Goal: Task Accomplishment & Management: Manage account settings

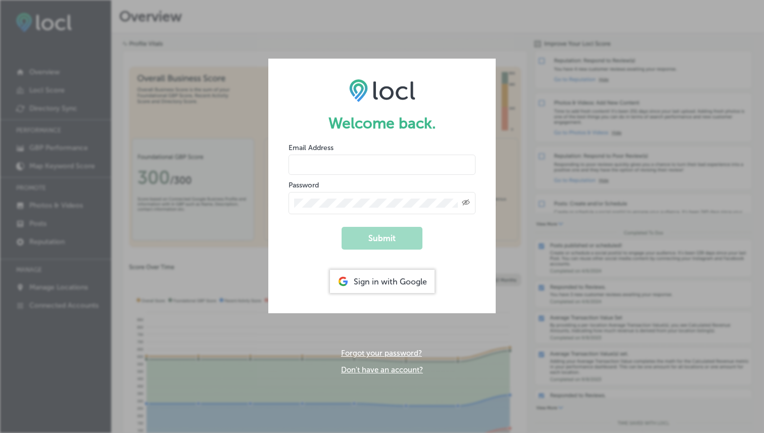
click at [361, 287] on div "Sign in with Google" at bounding box center [382, 281] width 105 height 23
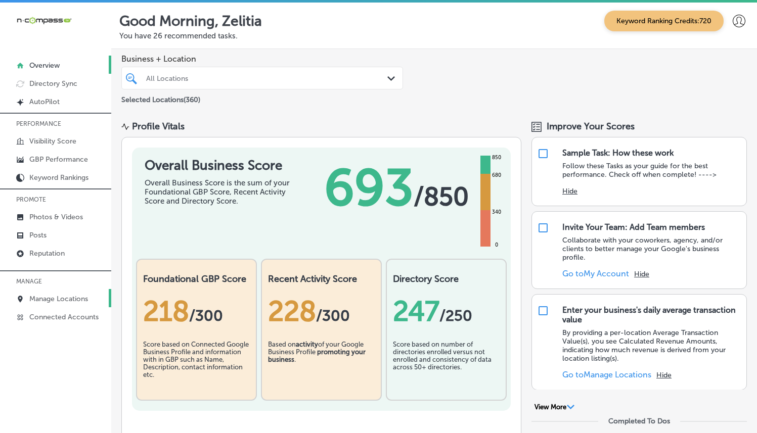
click at [68, 290] on link "Manage Locations" at bounding box center [55, 298] width 111 height 18
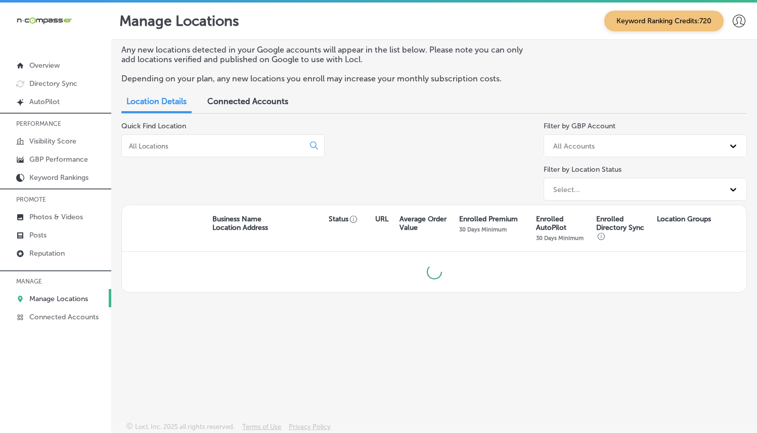
click at [204, 142] on input at bounding box center [215, 146] width 174 height 9
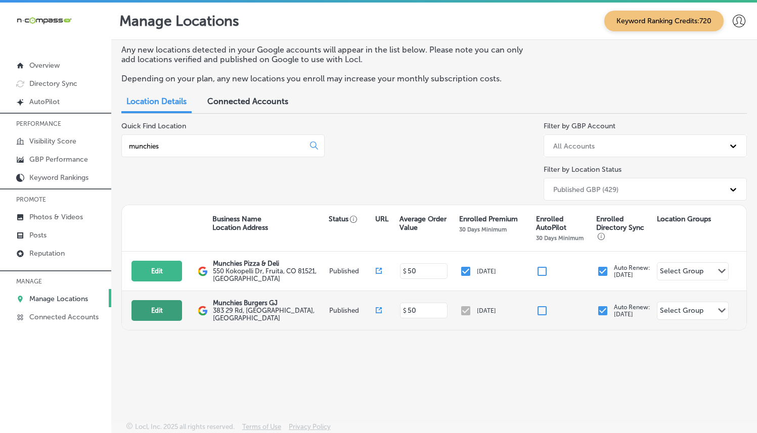
type input "munchies"
click at [175, 314] on button "Edit" at bounding box center [156, 310] width 51 height 21
select select "US"
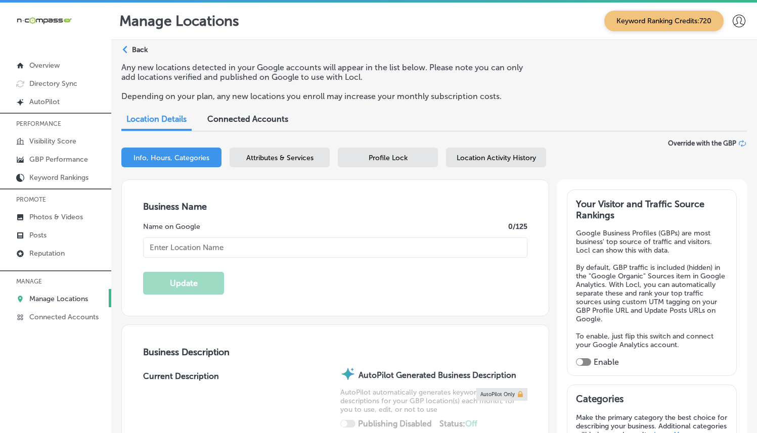
type textarea "Locally owned and operated quick service restaurant. We have been serving the […"
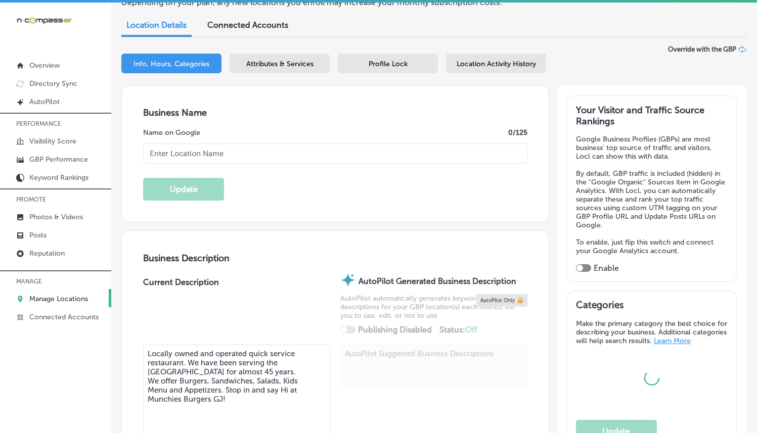
type input "383 29 Rd"
type input "[GEOGRAPHIC_DATA]"
type input "81504"
type input "US"
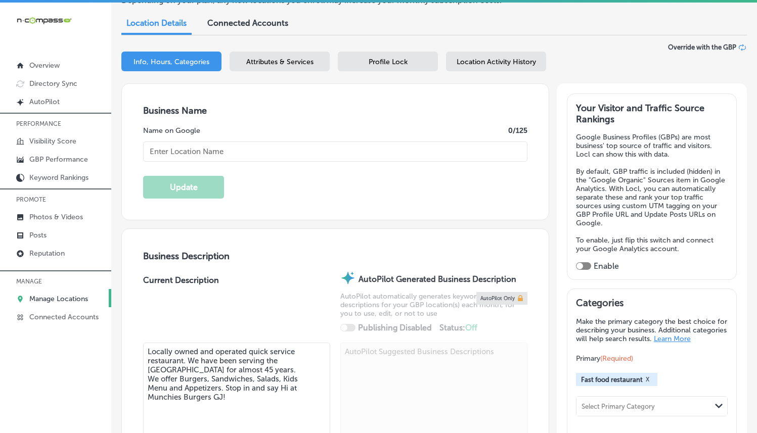
type input "Munchies Burgers GJ"
type input "[PHONE_NUMBER]"
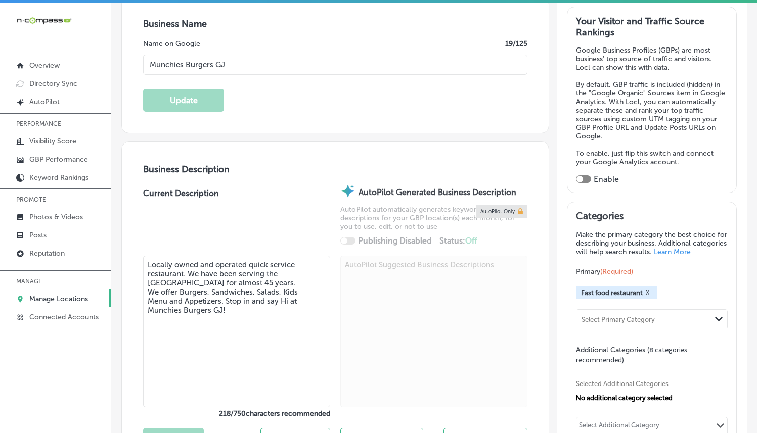
scroll to position [193, 0]
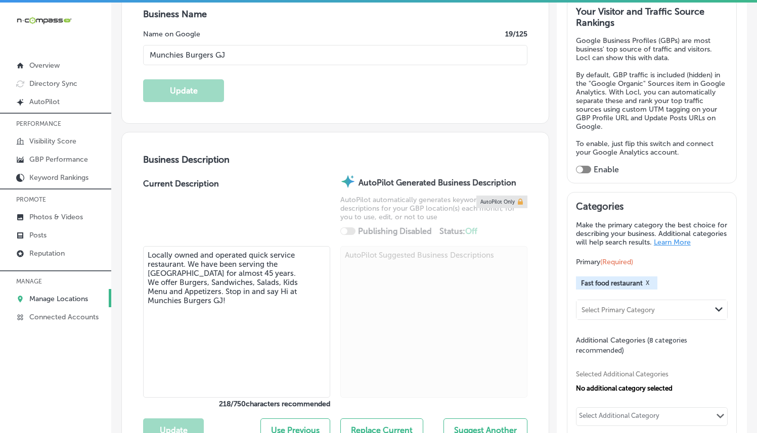
click at [237, 255] on textarea "Locally owned and operated quick service restaurant. We have been serving the […" at bounding box center [236, 322] width 187 height 152
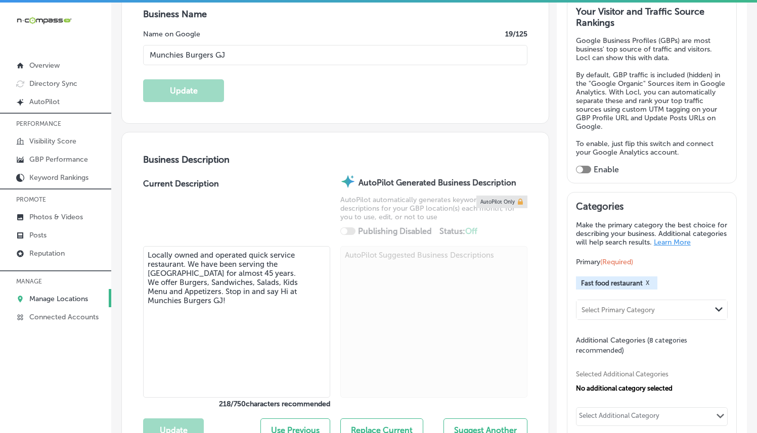
click at [237, 255] on textarea "Locally owned and operated quick service restaurant. We have been serving the […" at bounding box center [236, 322] width 187 height 152
paste textarea "Munchies Burgers GJ is a locally owned, quick-service restaurant proudly servin…"
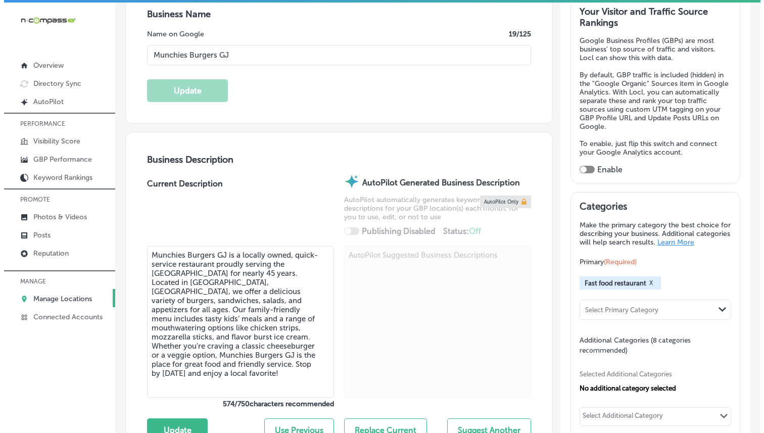
scroll to position [289, 0]
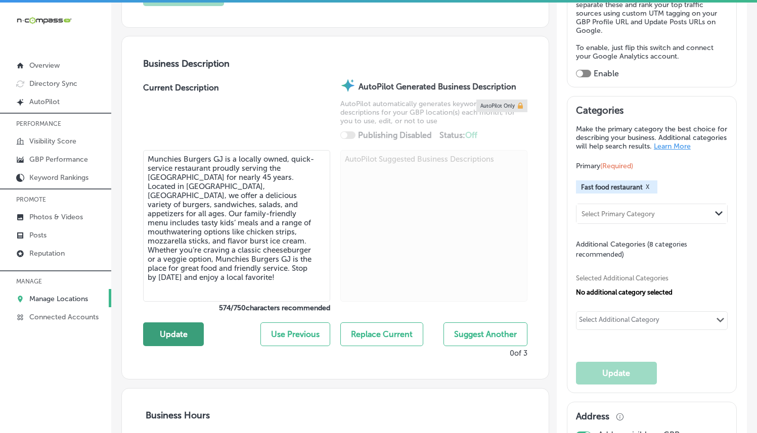
type textarea "Munchies Burgers GJ is a locally owned, quick-service restaurant proudly servin…"
click at [183, 328] on button "Update" at bounding box center [173, 335] width 61 height 24
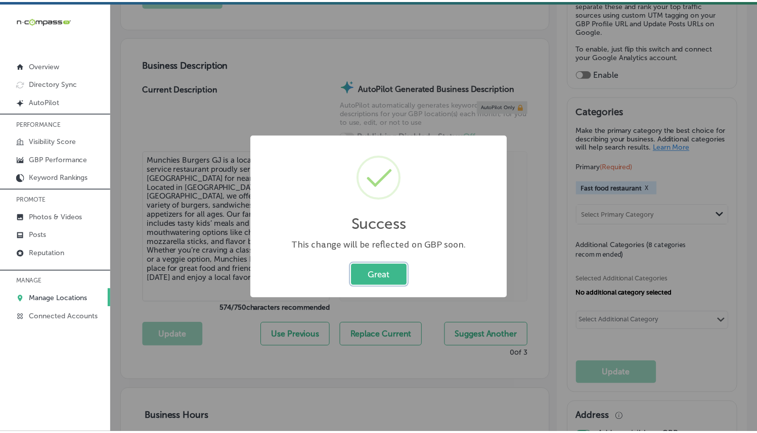
scroll to position [289, 0]
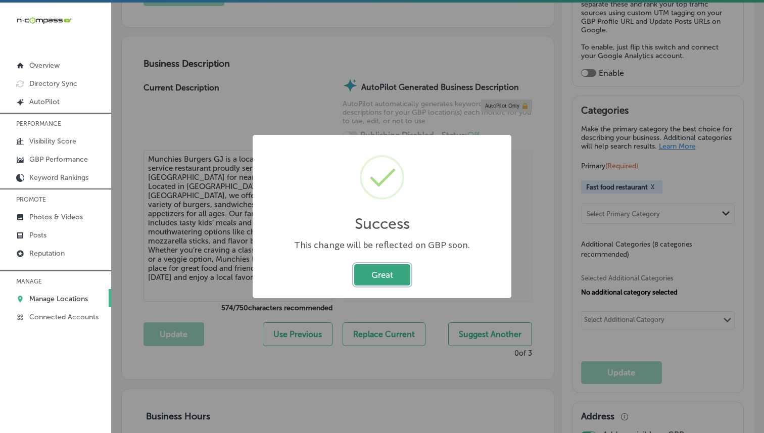
click at [394, 285] on button "Great" at bounding box center [382, 274] width 56 height 21
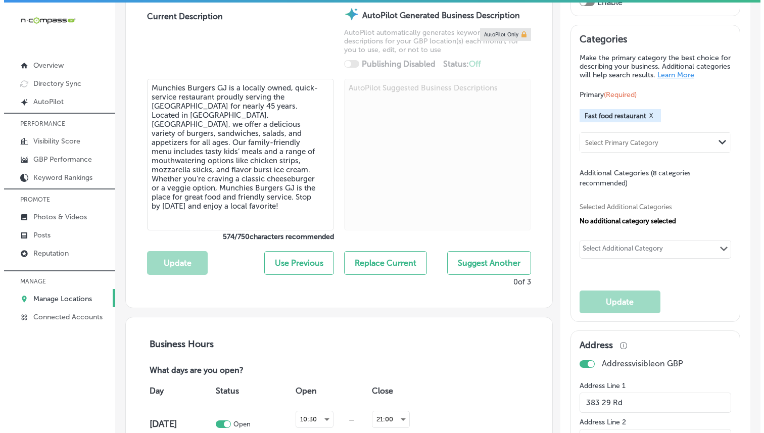
scroll to position [446, 0]
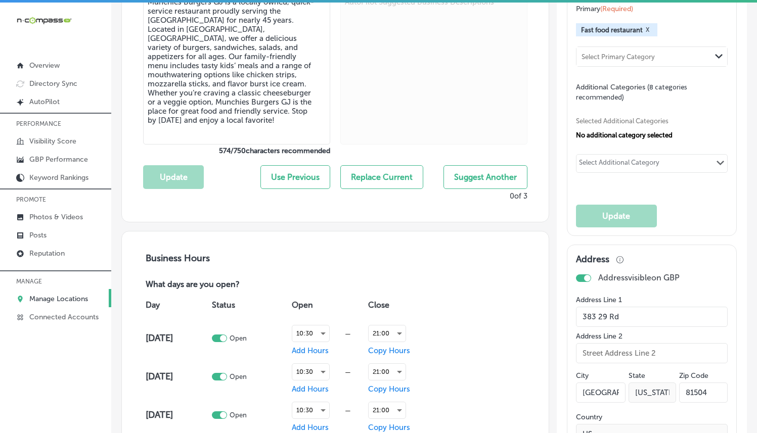
click at [617, 61] on div "Select Primary Category" at bounding box center [617, 57] width 73 height 8
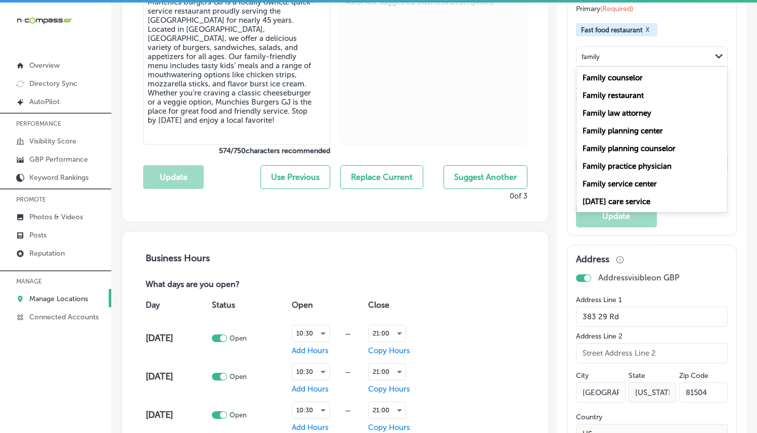
click at [653, 93] on div "Family restaurant" at bounding box center [651, 95] width 151 height 18
type input "family"
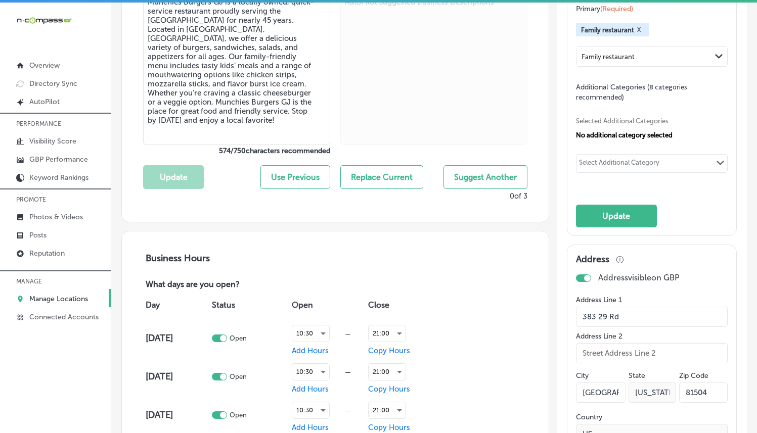
click at [621, 158] on div "Select Additional Category Path Created with Sketch." at bounding box center [651, 163] width 151 height 17
click at [622, 191] on div "Hamburger restaurant" at bounding box center [651, 184] width 139 height 12
type input "Burger"
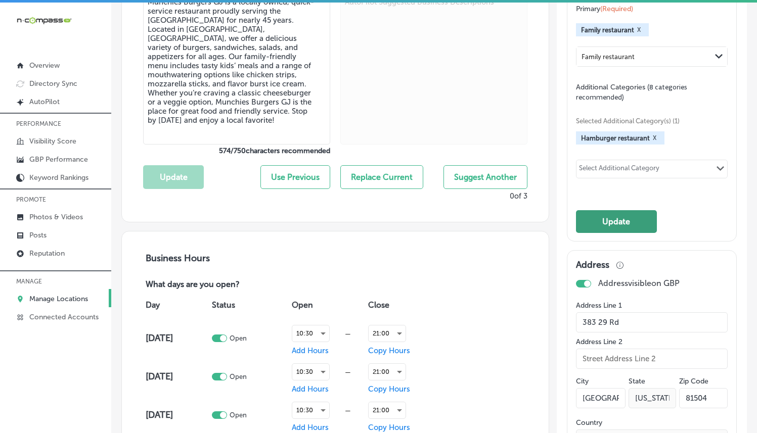
click at [618, 218] on button "Update" at bounding box center [616, 221] width 81 height 23
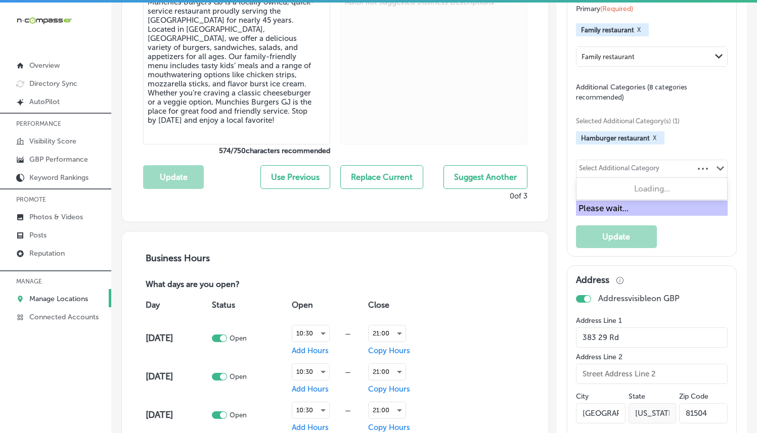
click at [640, 173] on div "Select Additional Category" at bounding box center [619, 170] width 80 height 12
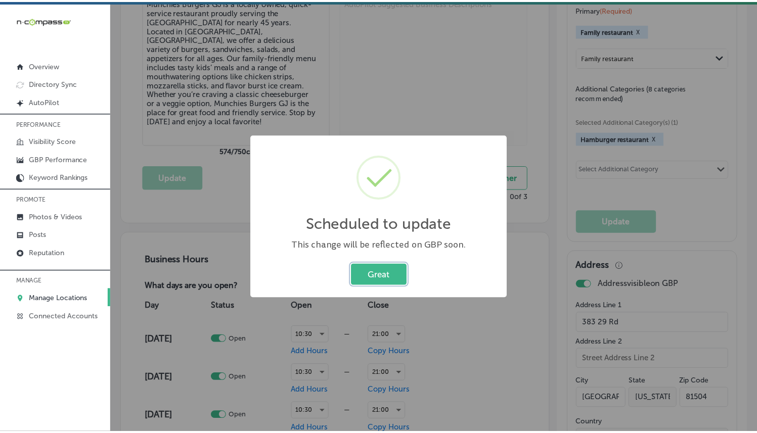
scroll to position [447, 0]
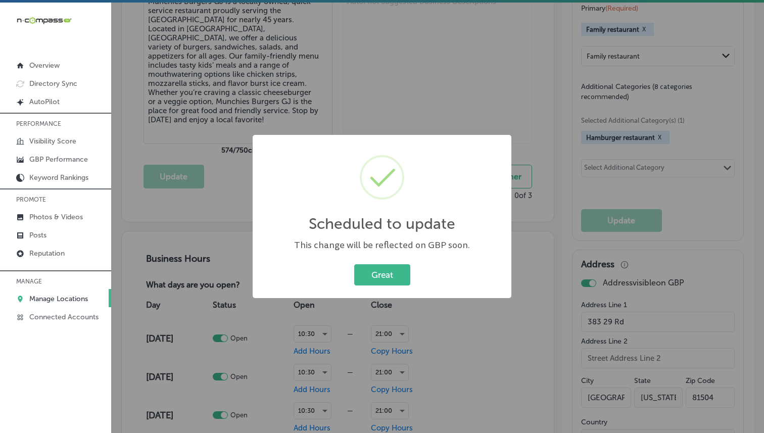
click at [407, 259] on div "Scheduled to update × This change will be reflected on GBP soon. Great Cancel" at bounding box center [382, 216] width 259 height 163
click at [402, 273] on button "Great" at bounding box center [382, 274] width 56 height 21
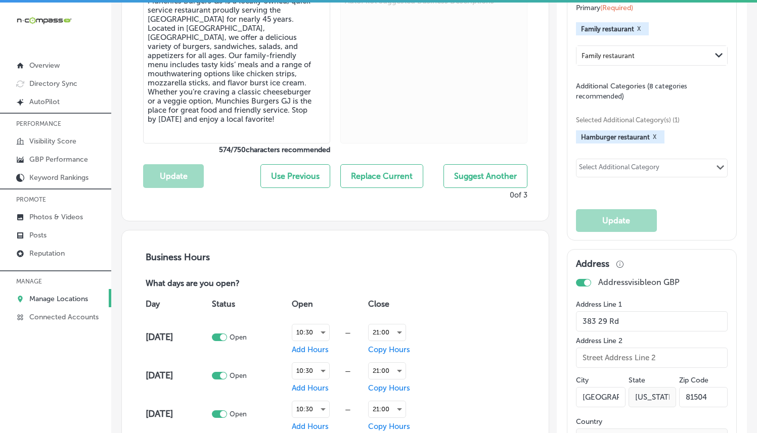
scroll to position [446, 0]
click at [647, 160] on div "Selected Additional Category(s) (1) Hamburger restaurant X option Hamburger res…" at bounding box center [652, 146] width 152 height 88
click at [646, 172] on div "Select Additional Category" at bounding box center [619, 170] width 80 height 12
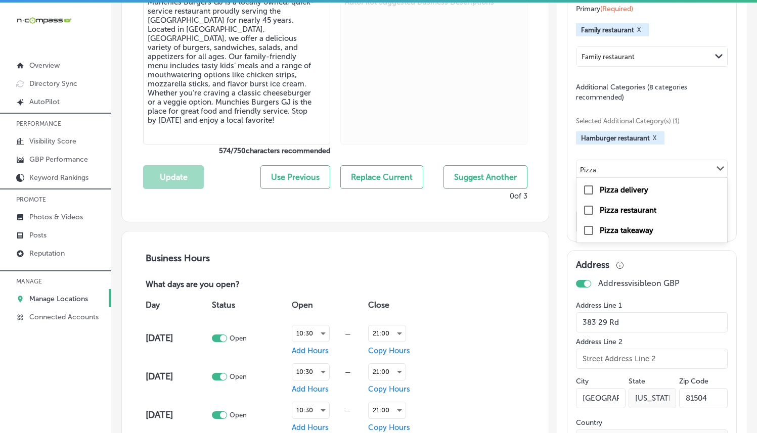
click at [620, 215] on label "Pizza restaurant" at bounding box center [628, 210] width 57 height 9
type input "Pizza"
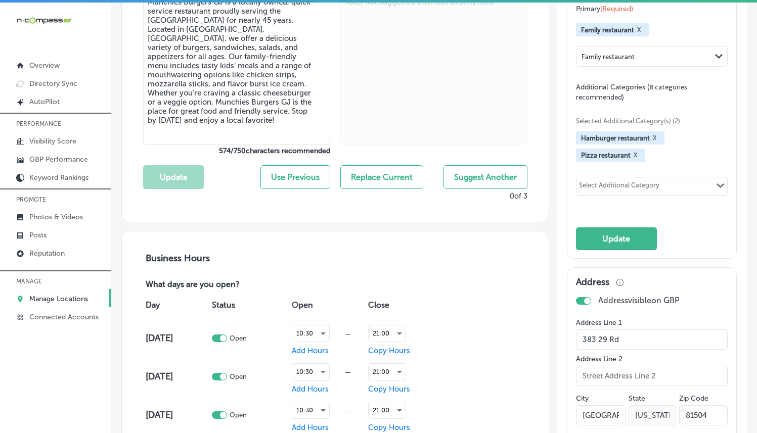
click at [652, 178] on div "Selected Additional Category(s) (2) Hamburger restaurant X Pizza restaurant X S…" at bounding box center [652, 155] width 152 height 106
click at [646, 189] on div "Select Additional Category" at bounding box center [619, 187] width 80 height 12
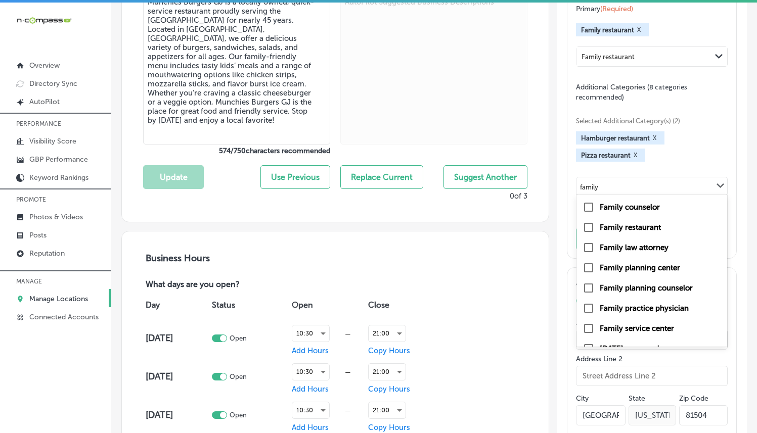
click at [642, 225] on div "Family restaurant" at bounding box center [651, 227] width 139 height 12
type input "family"
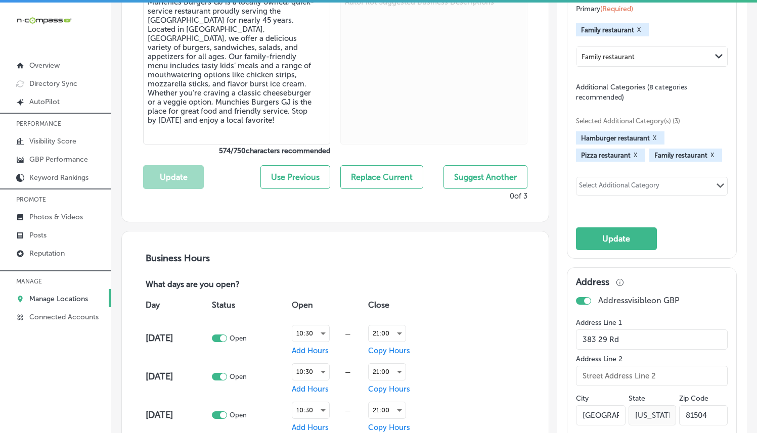
click at [623, 193] on div "Select Additional Category" at bounding box center [619, 187] width 80 height 12
type input "a"
click at [641, 209] on label "Takeout restaurant" at bounding box center [633, 207] width 66 height 9
type input "takeout"
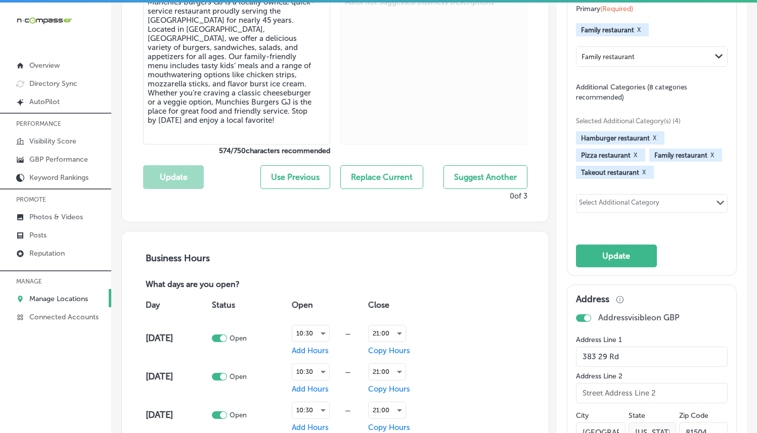
click at [623, 210] on div "Select Additional Category" at bounding box center [619, 205] width 80 height 12
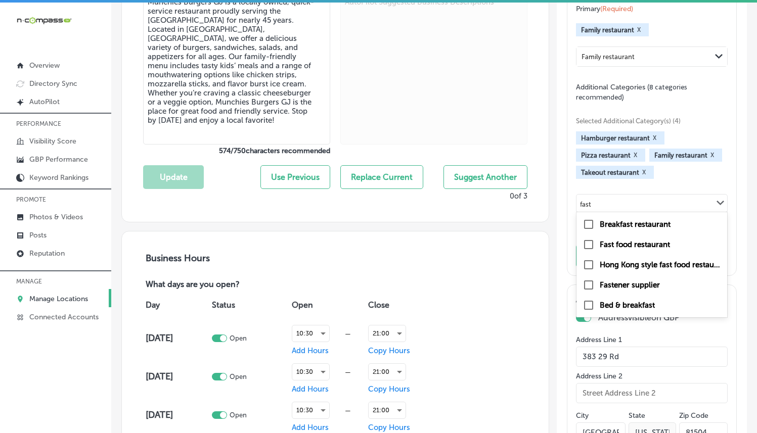
click at [638, 249] on label "Fast food restaurant" at bounding box center [635, 244] width 70 height 9
type input "fast"
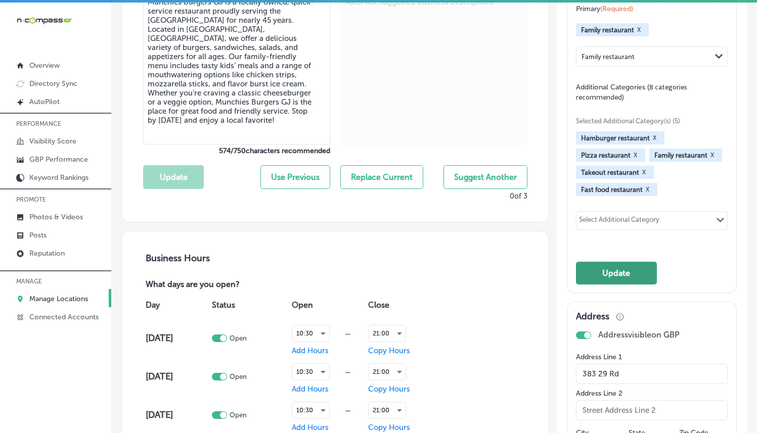
click at [622, 269] on button "Update" at bounding box center [616, 273] width 81 height 23
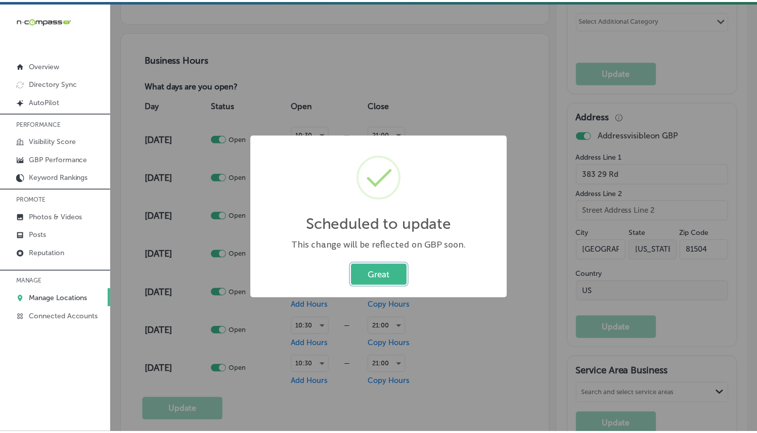
scroll to position [647, 0]
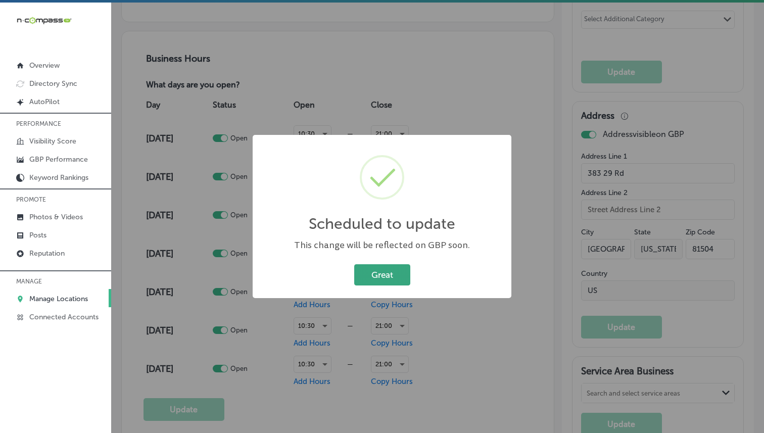
click at [401, 252] on div "Scheduled to update × This change will be reflected on GBP soon. Great Cancel" at bounding box center [382, 216] width 259 height 163
click at [389, 274] on button "Great" at bounding box center [382, 274] width 56 height 21
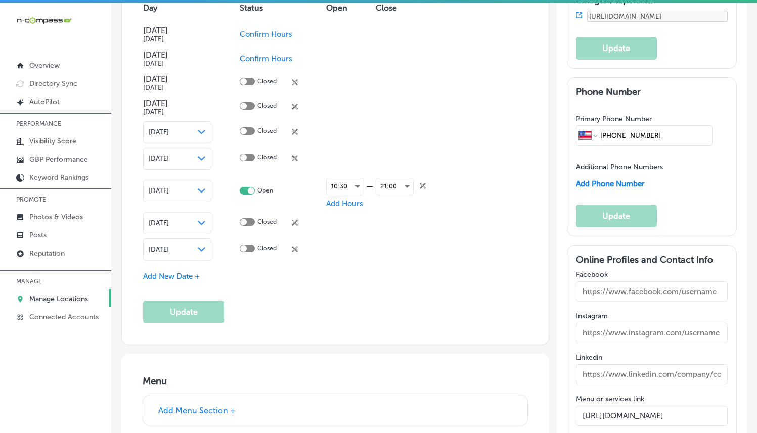
scroll to position [1205, 0]
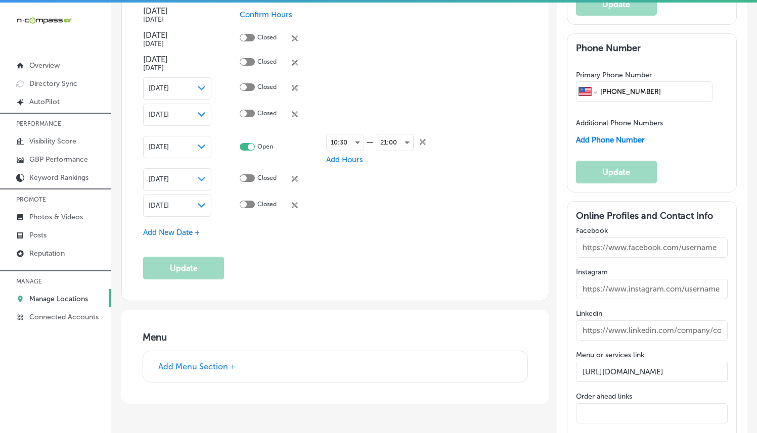
click at [655, 87] on input "[PHONE_NUMBER]" at bounding box center [654, 91] width 110 height 19
click at [656, 94] on input "[PHONE_NUMBER]" at bounding box center [654, 91] width 110 height 19
drag, startPoint x: 656, startPoint y: 94, endPoint x: 606, endPoint y: 95, distance: 50.1
click at [605, 96] on input "[PHONE_NUMBER]" at bounding box center [654, 91] width 110 height 19
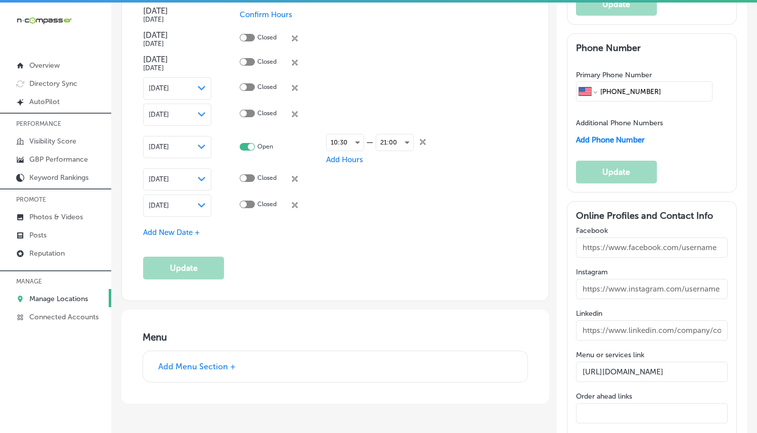
paste input "tel"
type input "[PHONE_NUMBER]"
click at [631, 171] on button "Update" at bounding box center [616, 172] width 81 height 23
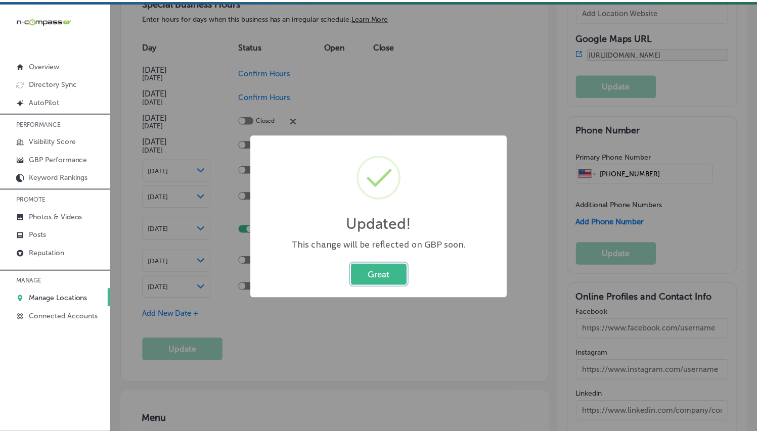
scroll to position [1126, 0]
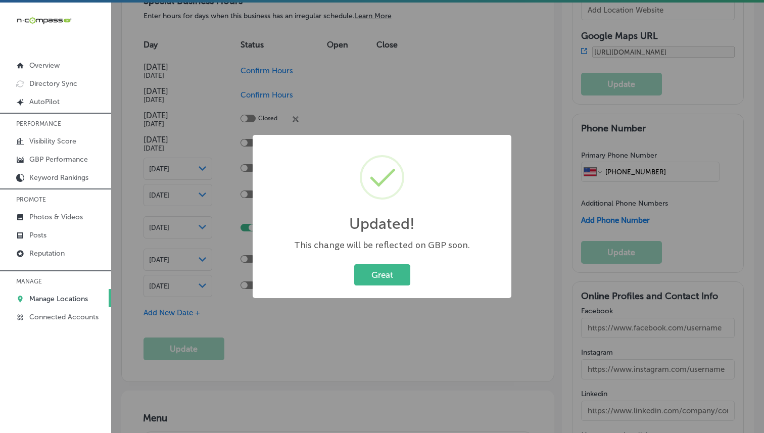
click at [399, 260] on div "Updated! × This change will be reflected on GBP soon. Great Cancel" at bounding box center [382, 216] width 259 height 163
click at [395, 268] on button "Great" at bounding box center [382, 274] width 56 height 21
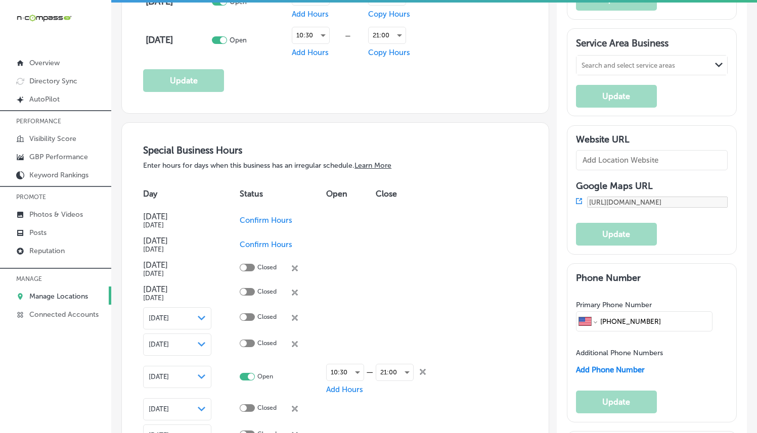
scroll to position [959, 0]
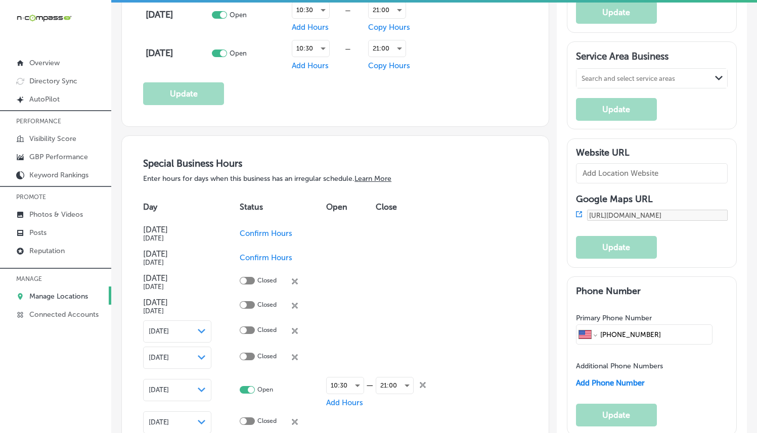
click at [642, 179] on input "text" at bounding box center [652, 173] width 152 height 20
paste input "[URL][DOMAIN_NAME]"
type input "[URL][DOMAIN_NAME]"
click at [628, 246] on button "Update" at bounding box center [616, 247] width 81 height 23
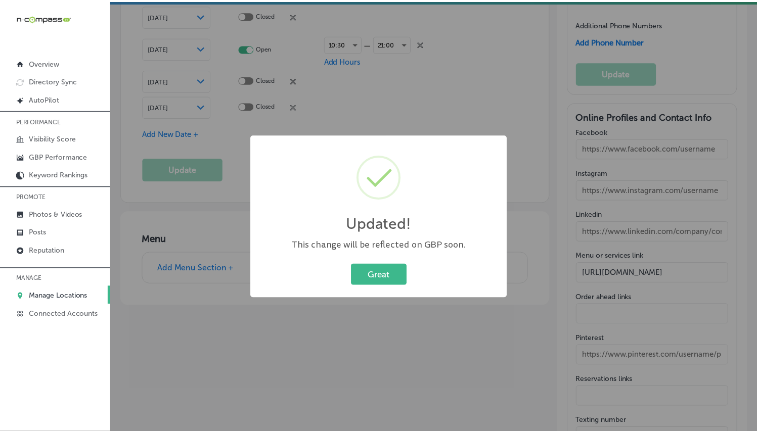
scroll to position [1305, 0]
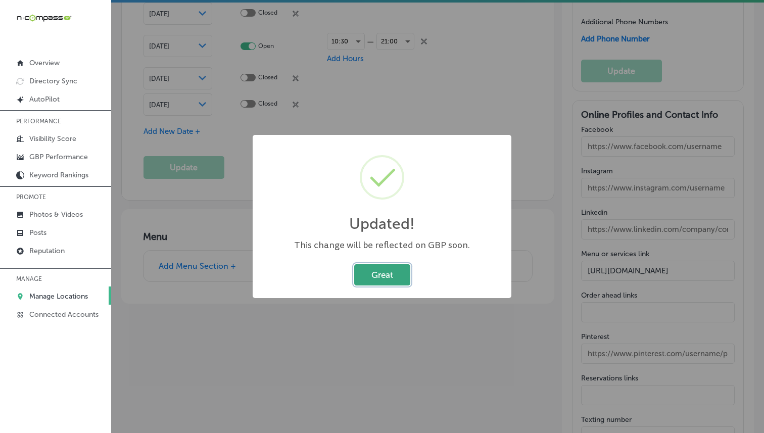
click at [385, 276] on button "Great" at bounding box center [382, 274] width 56 height 21
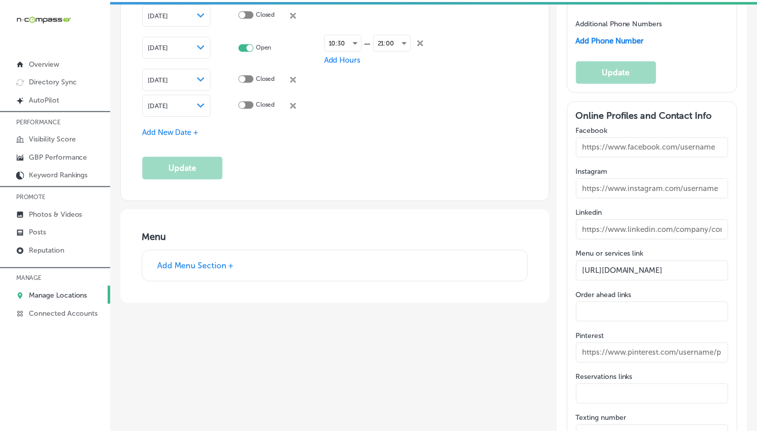
scroll to position [1303, 0]
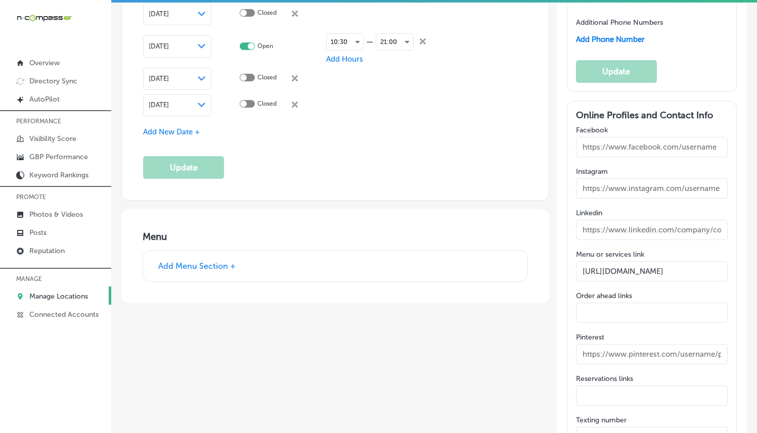
click at [616, 140] on input "text" at bounding box center [652, 147] width 152 height 20
paste input "[URL][DOMAIN_NAME]"
type input "[URL][DOMAIN_NAME]"
click at [533, 276] on div "Menu Add Menu Section +" at bounding box center [335, 256] width 428 height 94
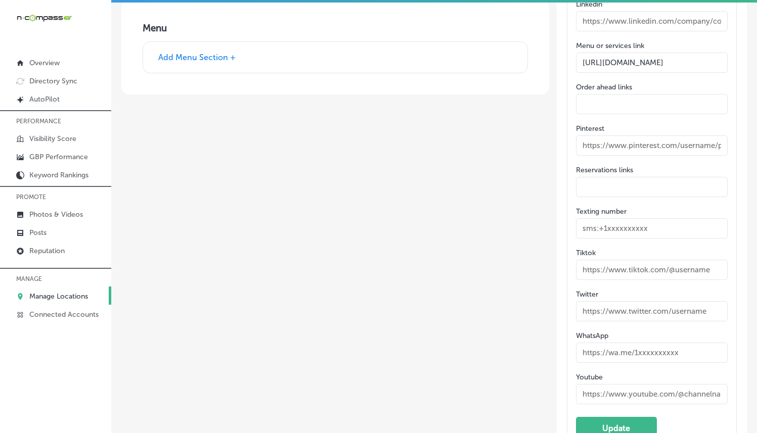
scroll to position [1716, 0]
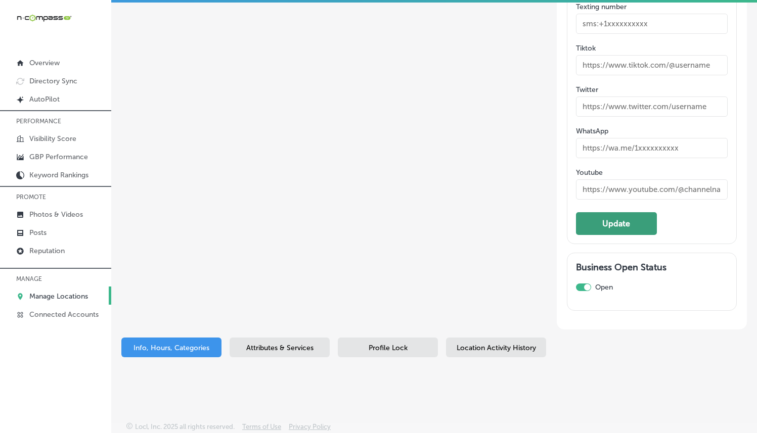
click at [596, 223] on button "Update" at bounding box center [616, 223] width 81 height 23
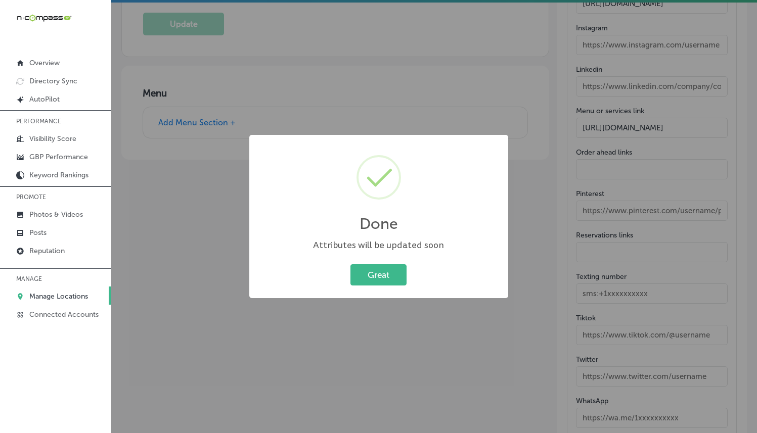
scroll to position [1448, 0]
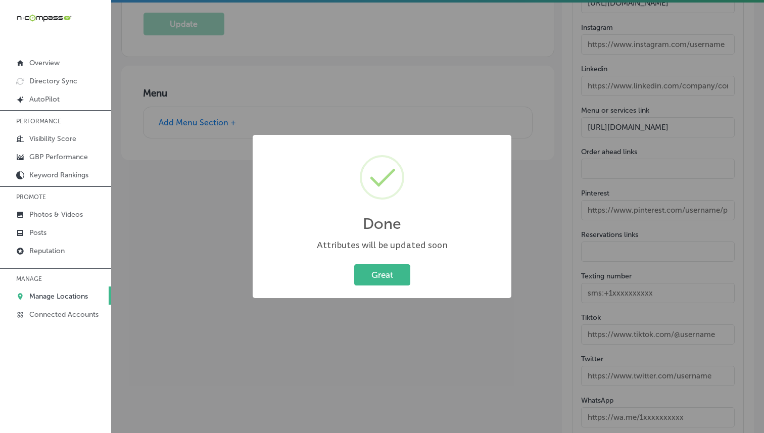
click at [392, 279] on button "Great" at bounding box center [382, 274] width 56 height 21
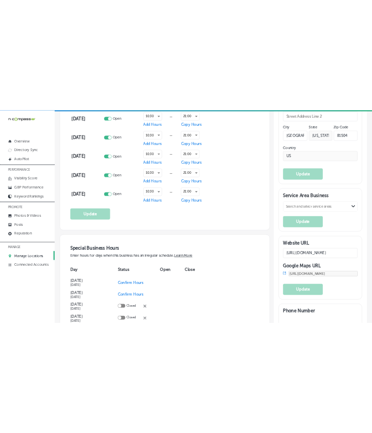
scroll to position [848, 0]
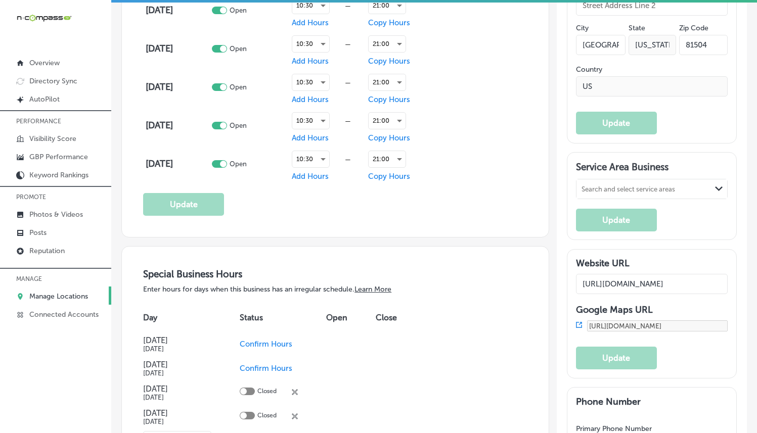
select select "US"
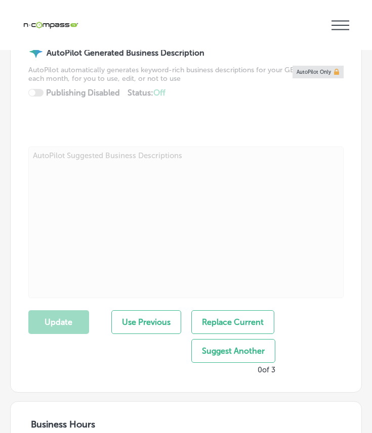
type input "[PHONE_NUMBER]"
type input "[URL][DOMAIN_NAME]"
type input "383 29 Rd"
type input "[GEOGRAPHIC_DATA]"
type input "81504"
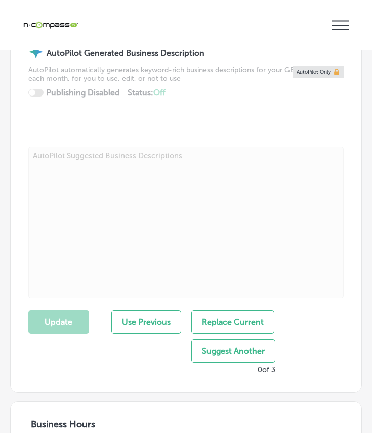
type input "US"
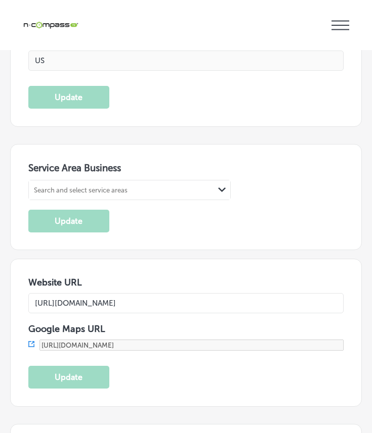
scroll to position [2139, 0]
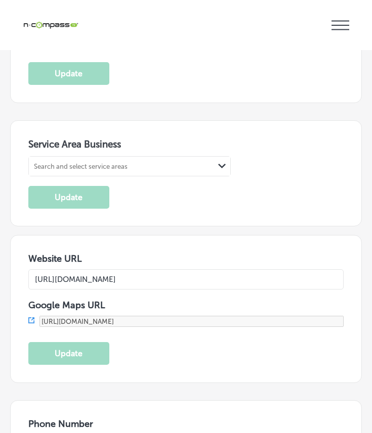
click at [116, 161] on div "Search and select service areas" at bounding box center [121, 166] width 185 height 14
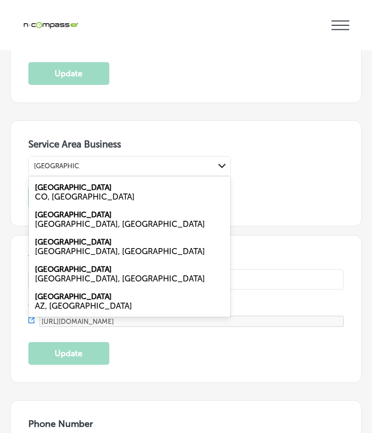
click at [120, 192] on div "CO, [GEOGRAPHIC_DATA]" at bounding box center [129, 197] width 189 height 10
type input "[GEOGRAPHIC_DATA]"
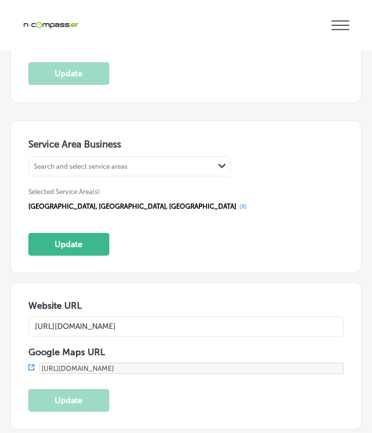
click at [117, 162] on div "Search and select service areas" at bounding box center [81, 166] width 94 height 8
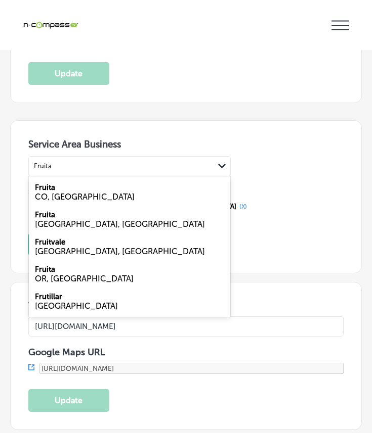
click at [116, 178] on div "Fruita CO, [GEOGRAPHIC_DATA]" at bounding box center [129, 191] width 201 height 27
type input "Fruita"
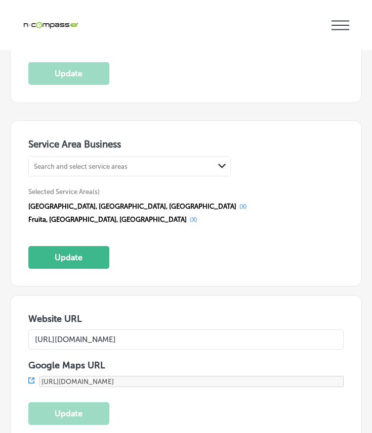
click at [100, 162] on div "Search and select service areas" at bounding box center [81, 166] width 94 height 8
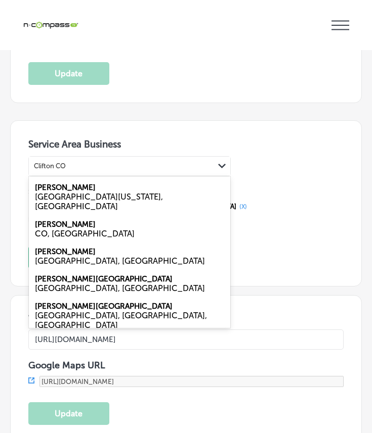
click at [79, 215] on div "Clifton CO, [GEOGRAPHIC_DATA]" at bounding box center [129, 228] width 201 height 27
type input "Clifton CO"
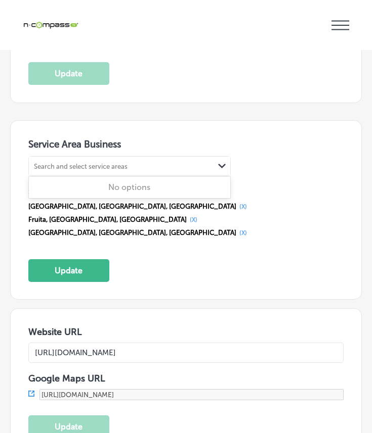
click at [83, 162] on div "Search and select service areas" at bounding box center [81, 166] width 94 height 8
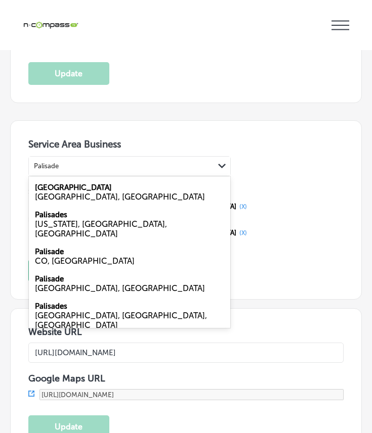
click at [65, 243] on div "Palisade CO, [GEOGRAPHIC_DATA]" at bounding box center [129, 256] width 201 height 27
type input "Palisade"
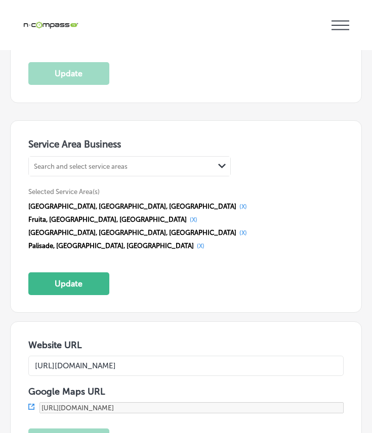
click at [71, 162] on div "Search and select service areas" at bounding box center [81, 166] width 94 height 8
type input "Orchard Mess"
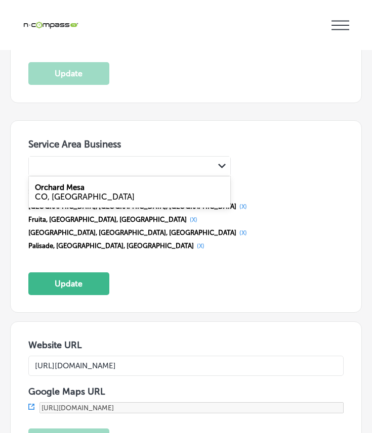
click at [102, 163] on div "Orchard Mess Path Created with Sketch." at bounding box center [129, 166] width 201 height 19
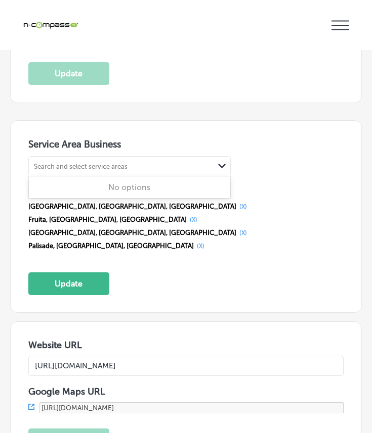
click at [108, 162] on div "Search and select service areas" at bounding box center [121, 166] width 185 height 14
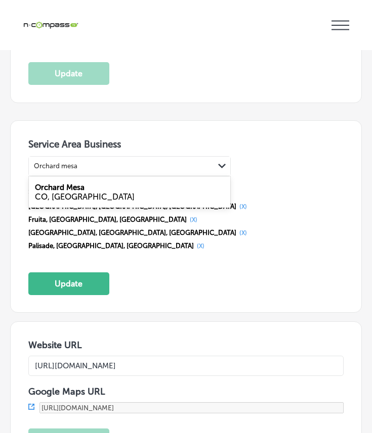
click at [85, 178] on div "[GEOGRAPHIC_DATA], [GEOGRAPHIC_DATA]" at bounding box center [129, 191] width 201 height 27
type input "Orchard mesa"
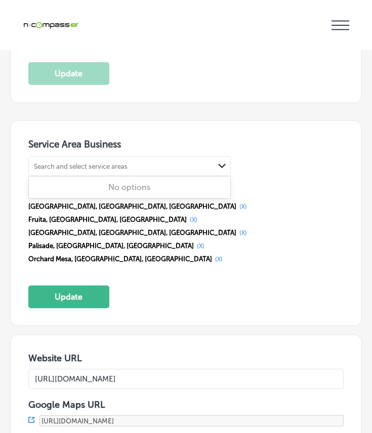
click at [95, 162] on div "Search and select service areas" at bounding box center [81, 166] width 94 height 8
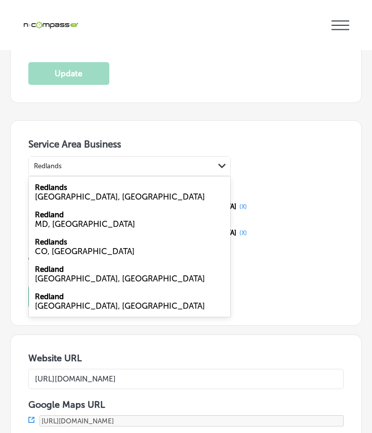
click at [57, 247] on div "CO, [GEOGRAPHIC_DATA]" at bounding box center [129, 252] width 189 height 10
type input "Redlands"
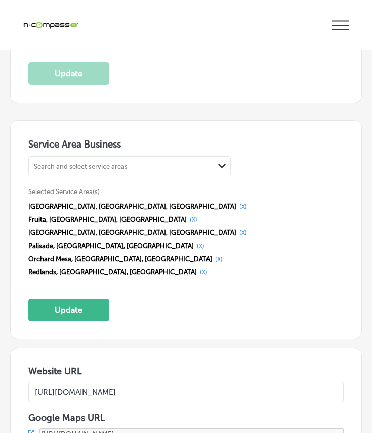
click at [63, 162] on div "Search and select service areas" at bounding box center [81, 166] width 94 height 8
type input "M"
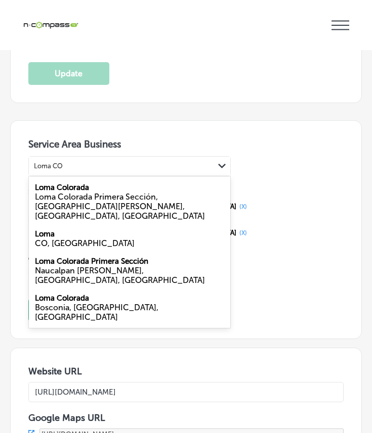
click at [69, 225] on div "[GEOGRAPHIC_DATA], [GEOGRAPHIC_DATA]" at bounding box center [129, 238] width 201 height 27
type input "Loma CO"
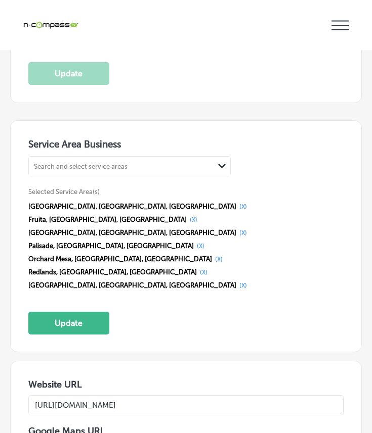
click at [90, 162] on div "Search and select service areas" at bounding box center [81, 166] width 94 height 8
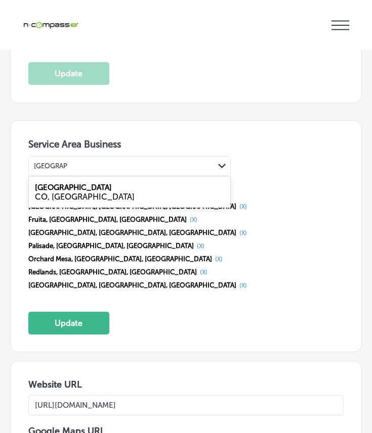
click at [88, 179] on div "[GEOGRAPHIC_DATA], [GEOGRAPHIC_DATA]" at bounding box center [129, 191] width 201 height 27
type input "[GEOGRAPHIC_DATA]"
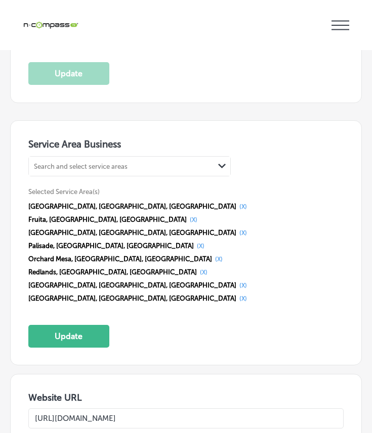
click at [89, 162] on div "Search and select service areas" at bounding box center [81, 166] width 94 height 8
type input "h"
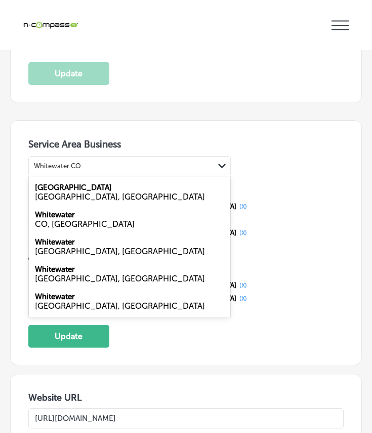
click at [68, 210] on label "Whitewater" at bounding box center [55, 214] width 40 height 9
type input "Whitewater CO"
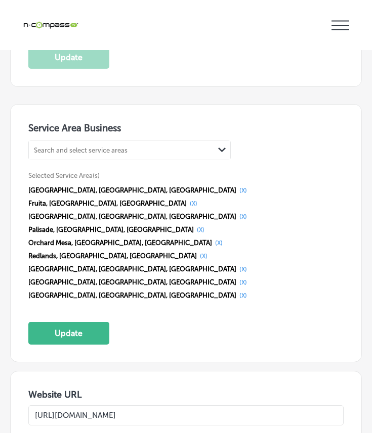
scroll to position [2161, 0]
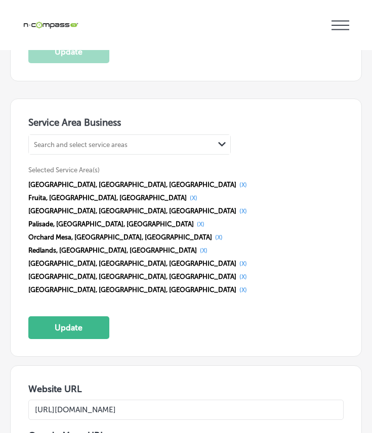
click at [111, 138] on div "Search and select service areas" at bounding box center [121, 145] width 185 height 14
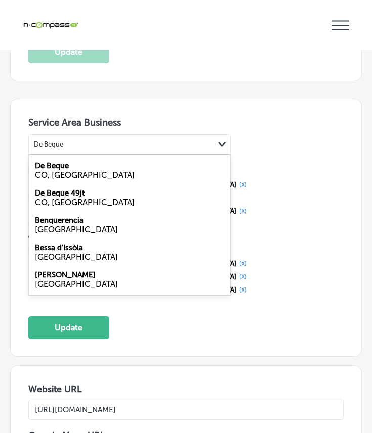
click at [99, 170] on div "CO, [GEOGRAPHIC_DATA]" at bounding box center [129, 175] width 189 height 10
type input "De Beque"
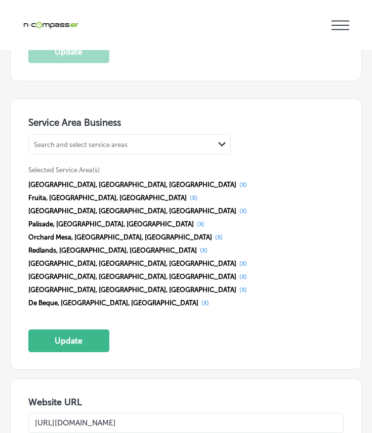
click at [101, 138] on div "Search and select service areas" at bounding box center [121, 145] width 185 height 14
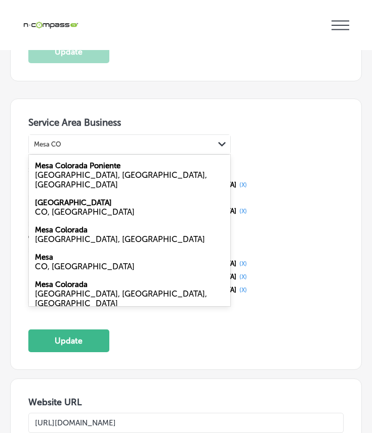
click at [55, 248] on div "[GEOGRAPHIC_DATA], [GEOGRAPHIC_DATA]" at bounding box center [129, 261] width 201 height 27
type input "Mesa CO"
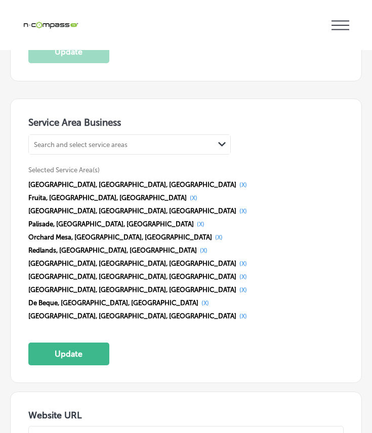
click at [111, 138] on div "Search and select service areas" at bounding box center [121, 145] width 185 height 14
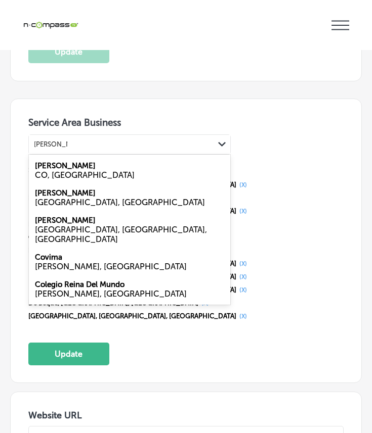
click at [67, 170] on div "CO, [GEOGRAPHIC_DATA]" at bounding box center [129, 175] width 189 height 10
type input "[PERSON_NAME] CO"
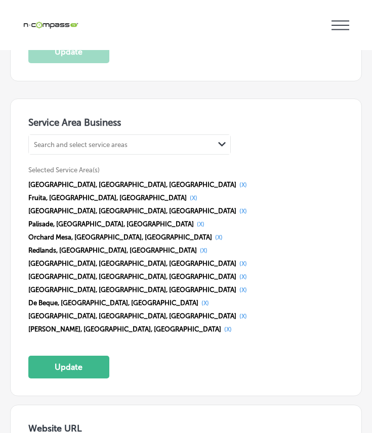
click at [73, 141] on div "Search and select service areas" at bounding box center [81, 145] width 94 height 8
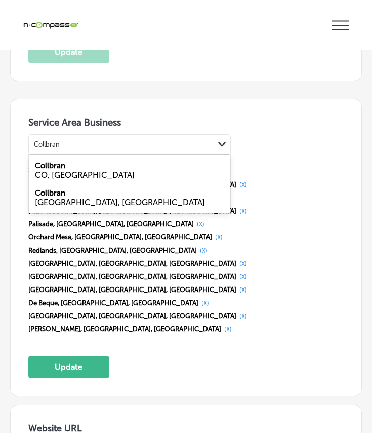
click at [83, 170] on div "CO, [GEOGRAPHIC_DATA]" at bounding box center [129, 175] width 189 height 10
type input "Collbran"
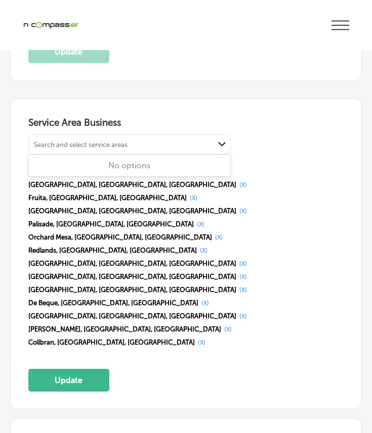
click at [85, 141] on div "Search and select service areas" at bounding box center [81, 145] width 94 height 8
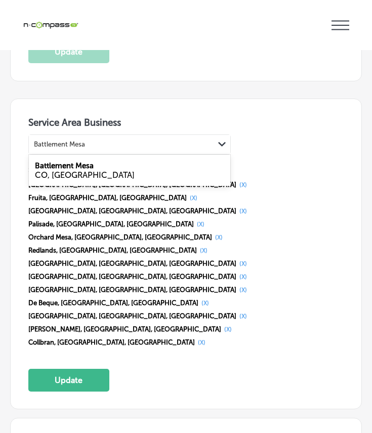
click at [79, 161] on label "Battlement Mesa" at bounding box center [64, 165] width 59 height 9
type input "Battlement Mesa"
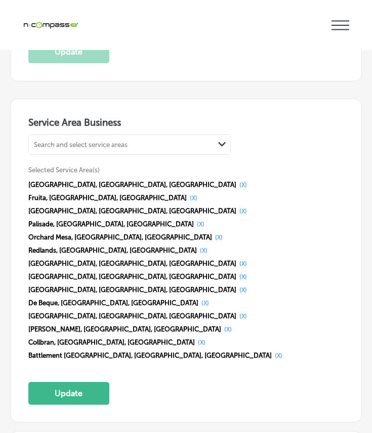
click at [93, 141] on div "Search and select service areas" at bounding box center [81, 145] width 94 height 8
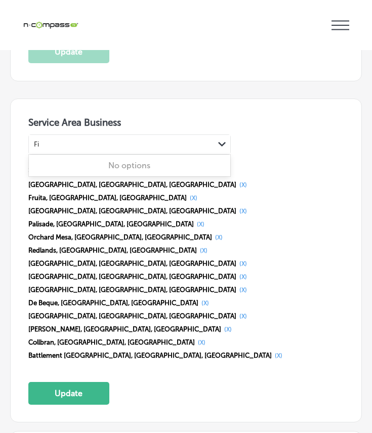
type input "F"
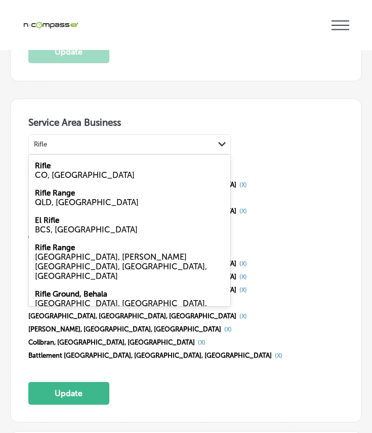
click at [102, 157] on div "Rifle CO, [GEOGRAPHIC_DATA]" at bounding box center [129, 170] width 201 height 27
type input "Rifle"
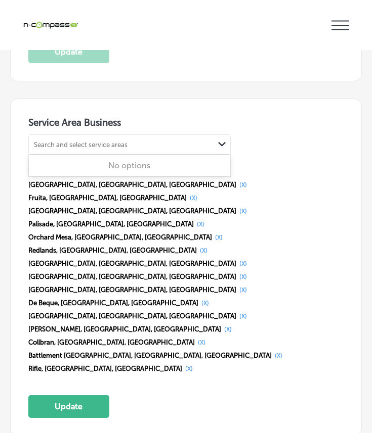
click at [99, 141] on div "Search and select service areas" at bounding box center [81, 145] width 94 height 8
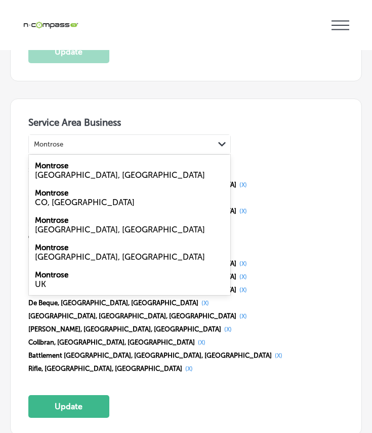
drag, startPoint x: 65, startPoint y: 185, endPoint x: 74, endPoint y: 154, distance: 31.7
click at [64, 189] on label "Montrose" at bounding box center [51, 193] width 33 height 9
type input "Montrose"
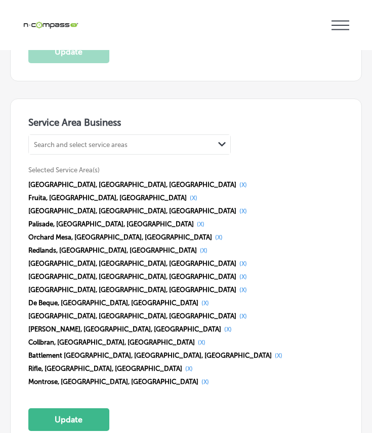
click at [77, 141] on div "Search and select service areas" at bounding box center [81, 145] width 94 height 8
type input "S"
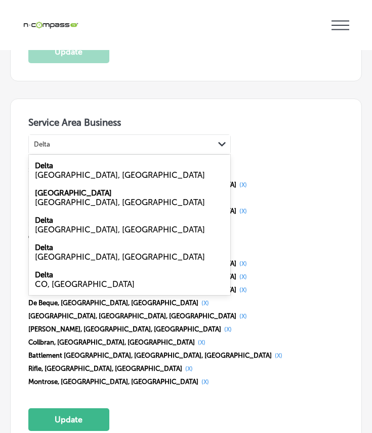
click at [50, 280] on div "CO, [GEOGRAPHIC_DATA]" at bounding box center [129, 285] width 189 height 10
type input "Delta"
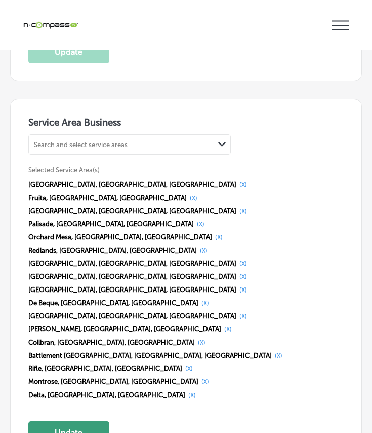
click at [49, 422] on button "Update" at bounding box center [68, 433] width 81 height 23
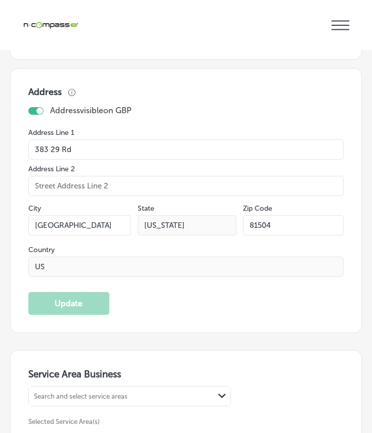
scroll to position [1895, 0]
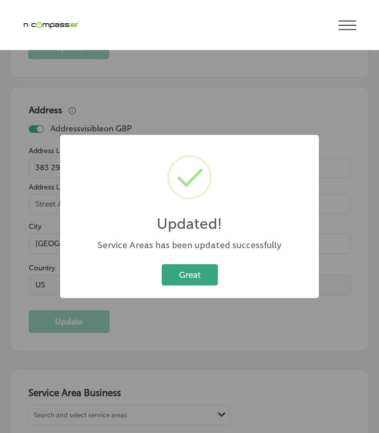
drag, startPoint x: 192, startPoint y: 267, endPoint x: 195, endPoint y: 261, distance: 7.5
click at [192, 267] on button "Great" at bounding box center [190, 274] width 56 height 21
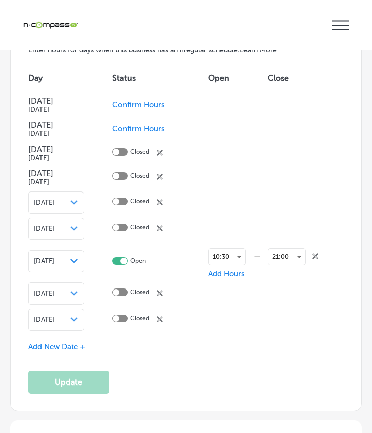
scroll to position [3710, 0]
